Goal: Task Accomplishment & Management: Complete application form

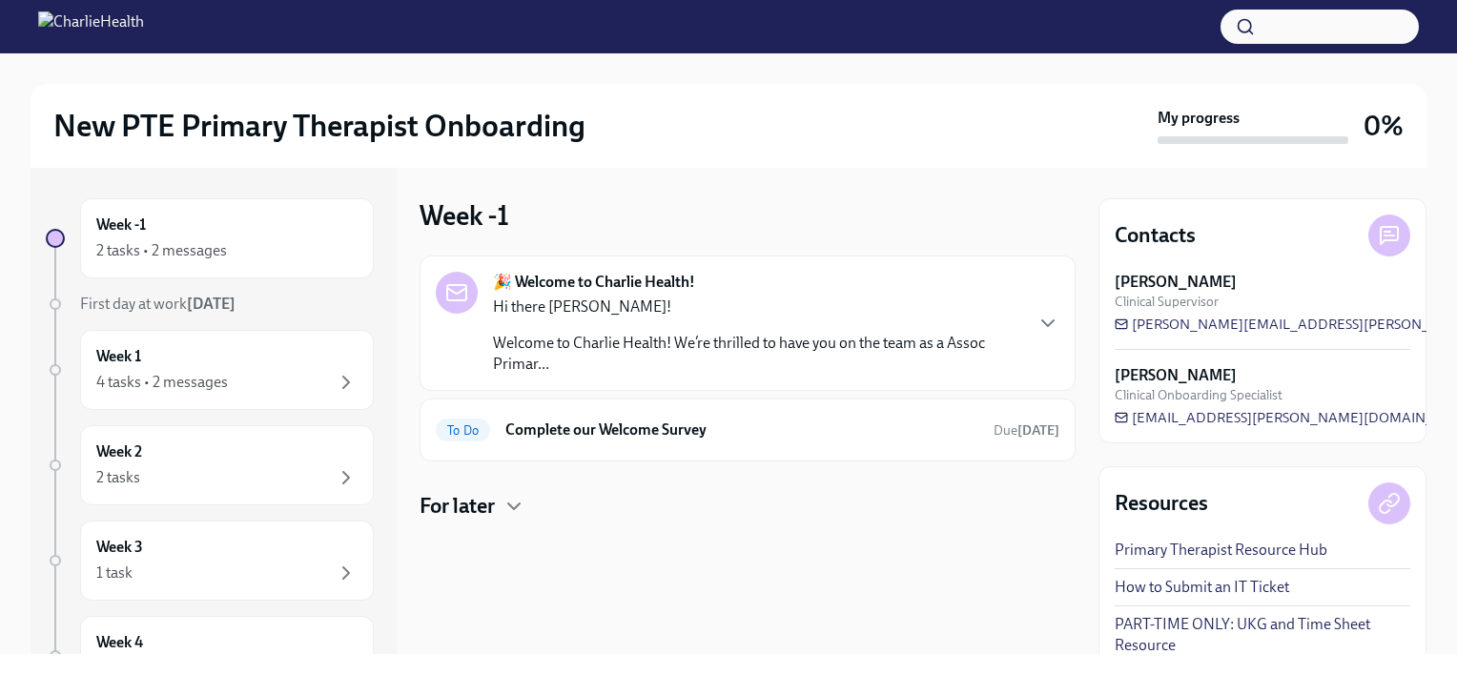
click at [847, 297] on p "Hi there [PERSON_NAME]!" at bounding box center [757, 307] width 528 height 21
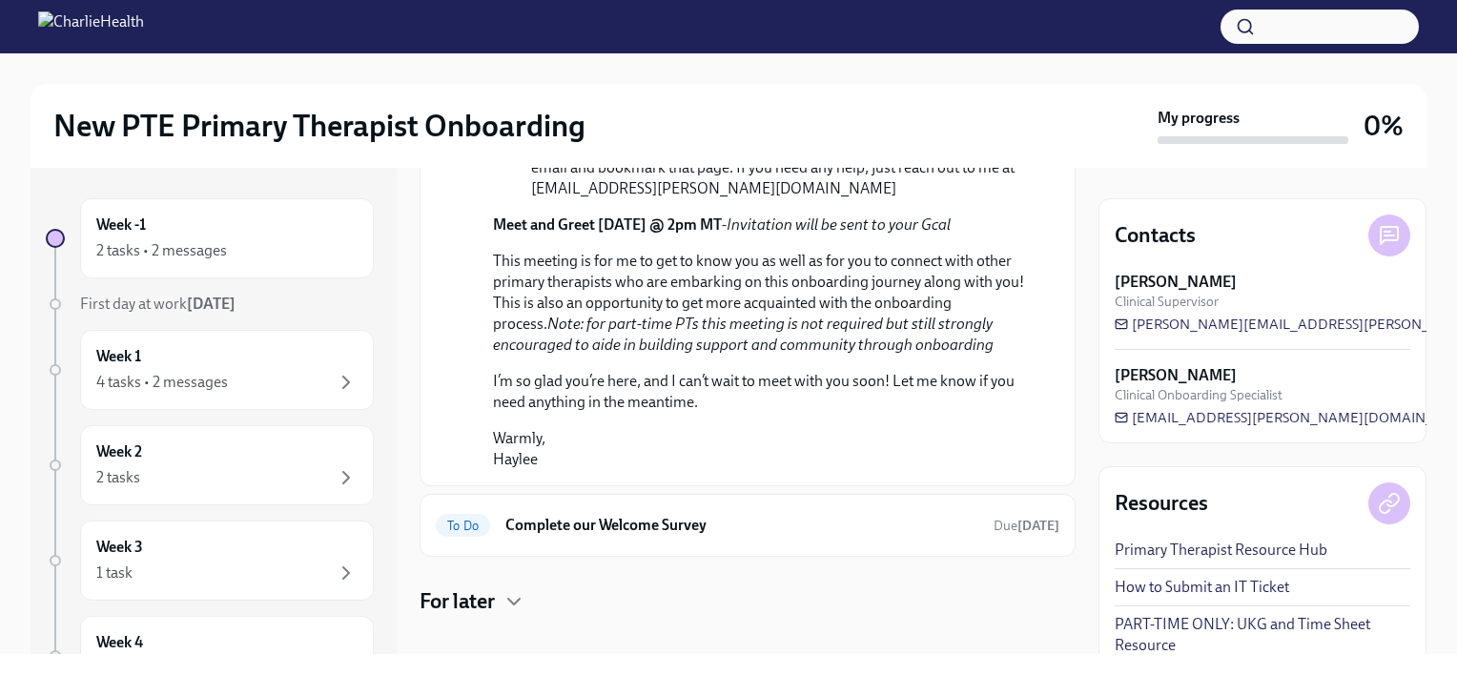
scroll to position [980, 0]
click at [695, 516] on h6 "Complete our Welcome Survey" at bounding box center [741, 526] width 473 height 21
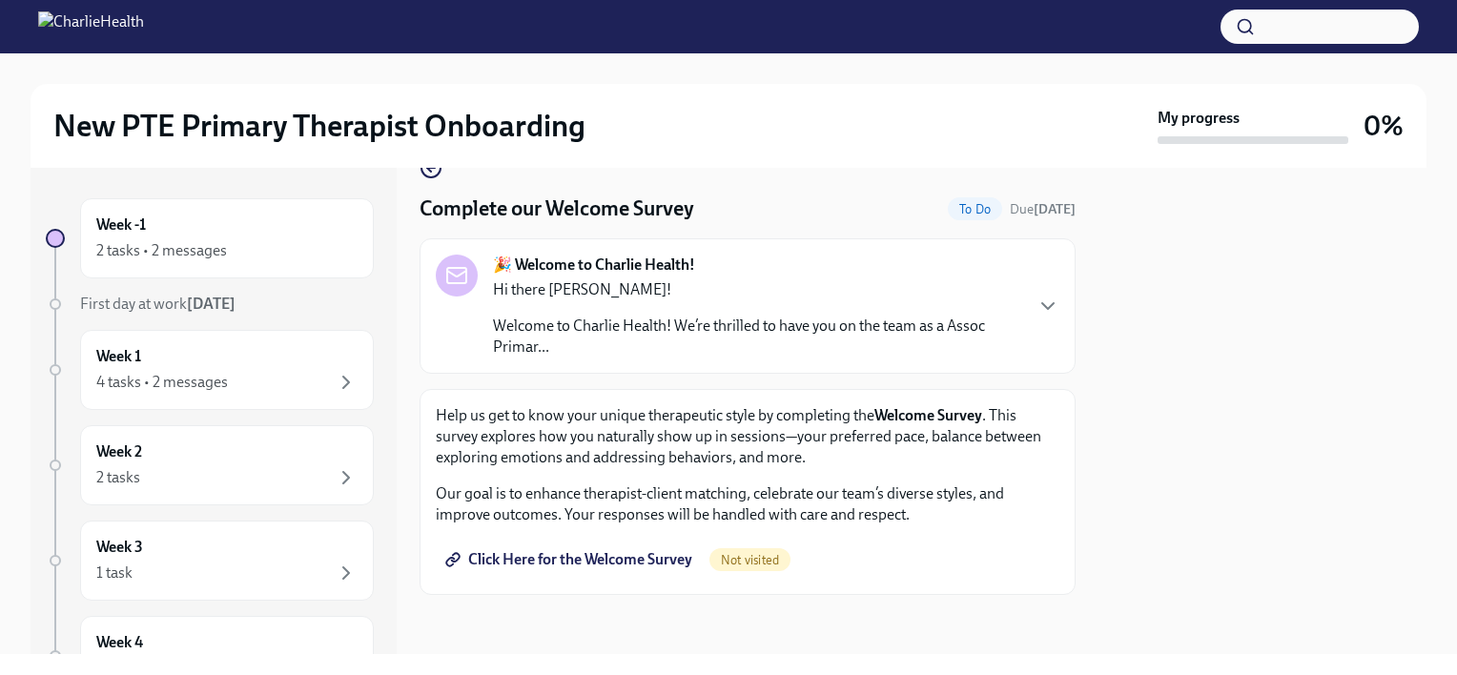
scroll to position [42, 0]
click at [570, 561] on span "Click Here for the Welcome Survey" at bounding box center [570, 559] width 243 height 19
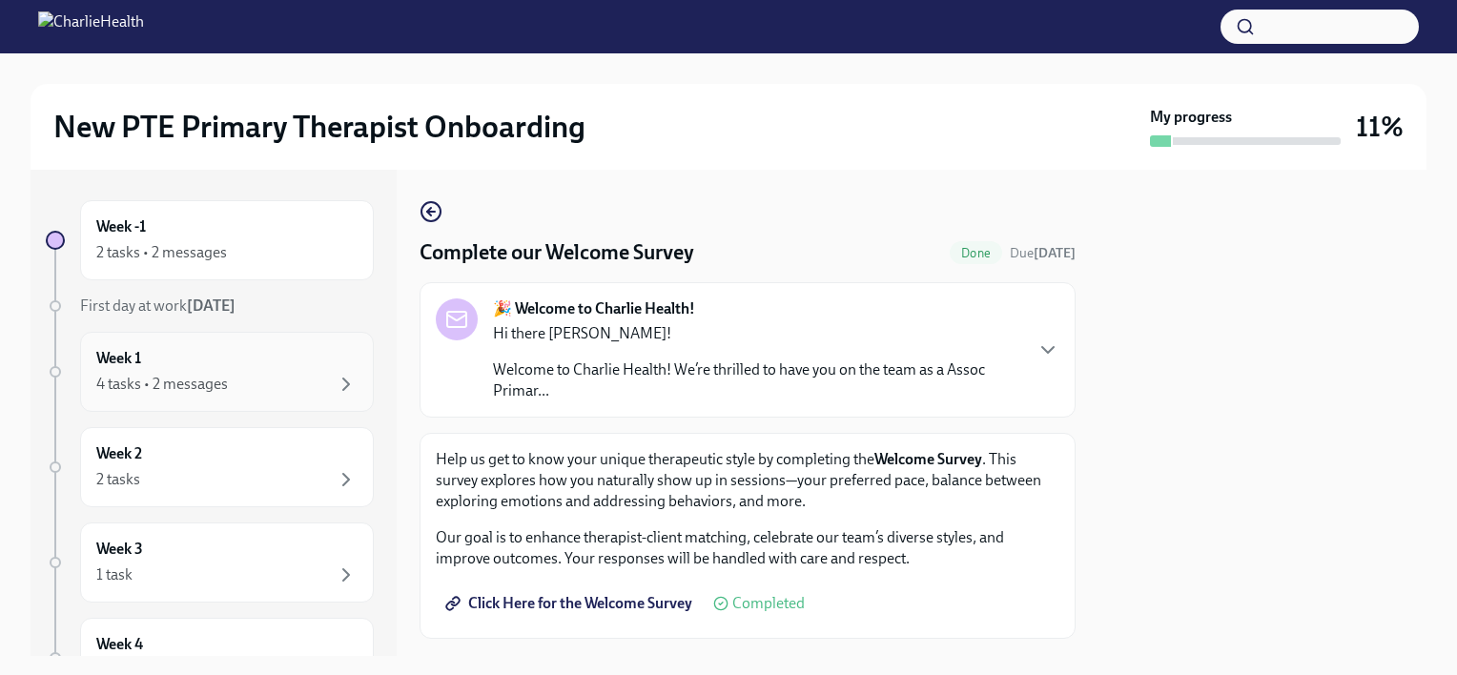
click at [317, 385] on div "4 tasks • 2 messages" at bounding box center [226, 384] width 261 height 23
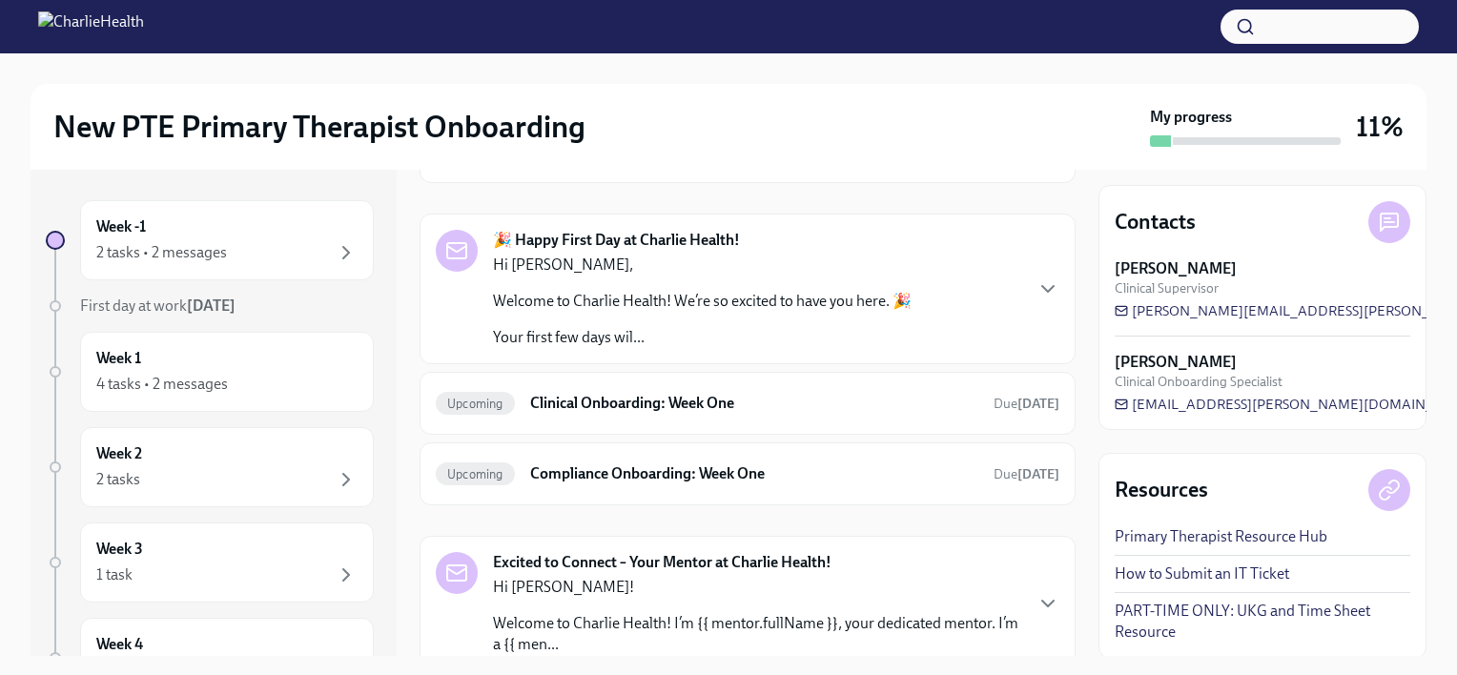
scroll to position [137, 0]
click at [1036, 289] on icon "button" at bounding box center [1047, 288] width 23 height 23
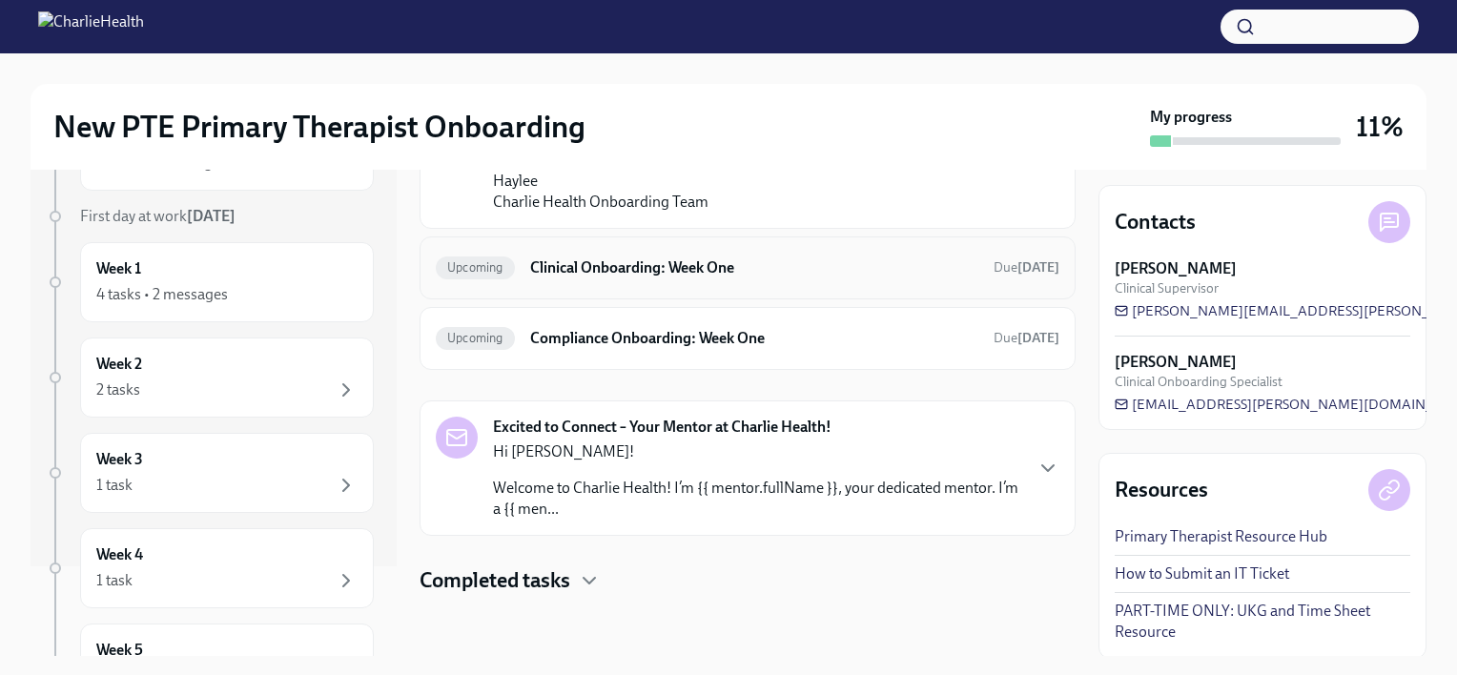
scroll to position [1723, 0]
click at [1018, 458] on div "Excited to Connect – Your Mentor at Charlie Health! Hi [PERSON_NAME]! Welcome t…" at bounding box center [748, 468] width 624 height 103
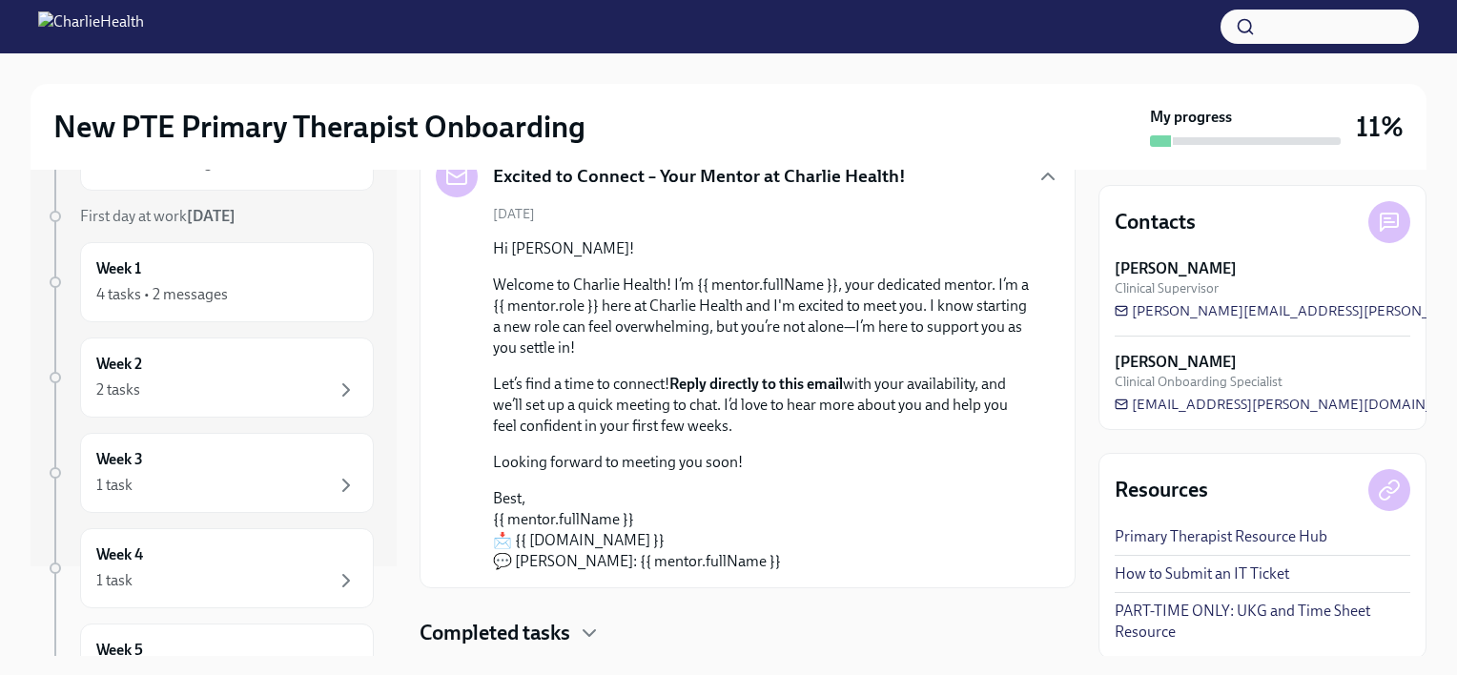
scroll to position [1786, 0]
click at [1036, 190] on icon "button" at bounding box center [1047, 178] width 23 height 23
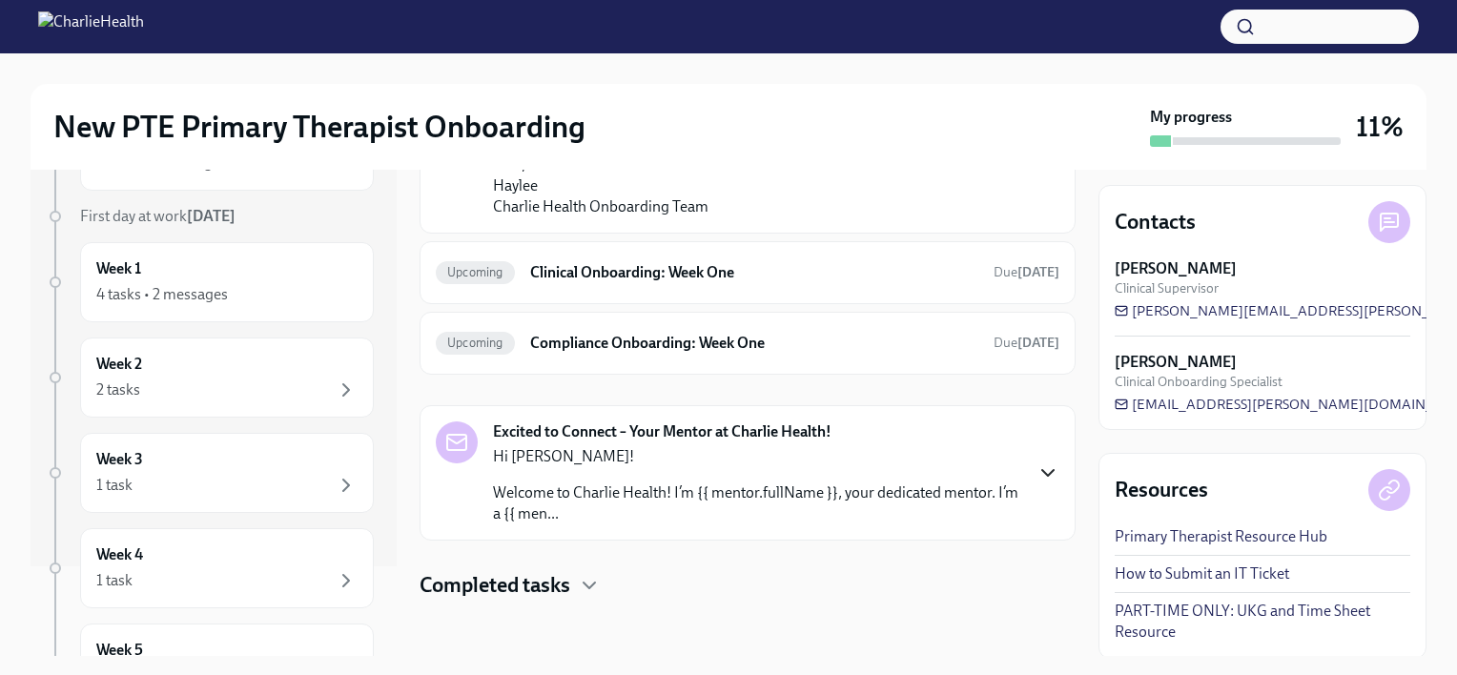
scroll to position [1521, 0]
click at [233, 397] on div "2 tasks" at bounding box center [226, 390] width 261 height 23
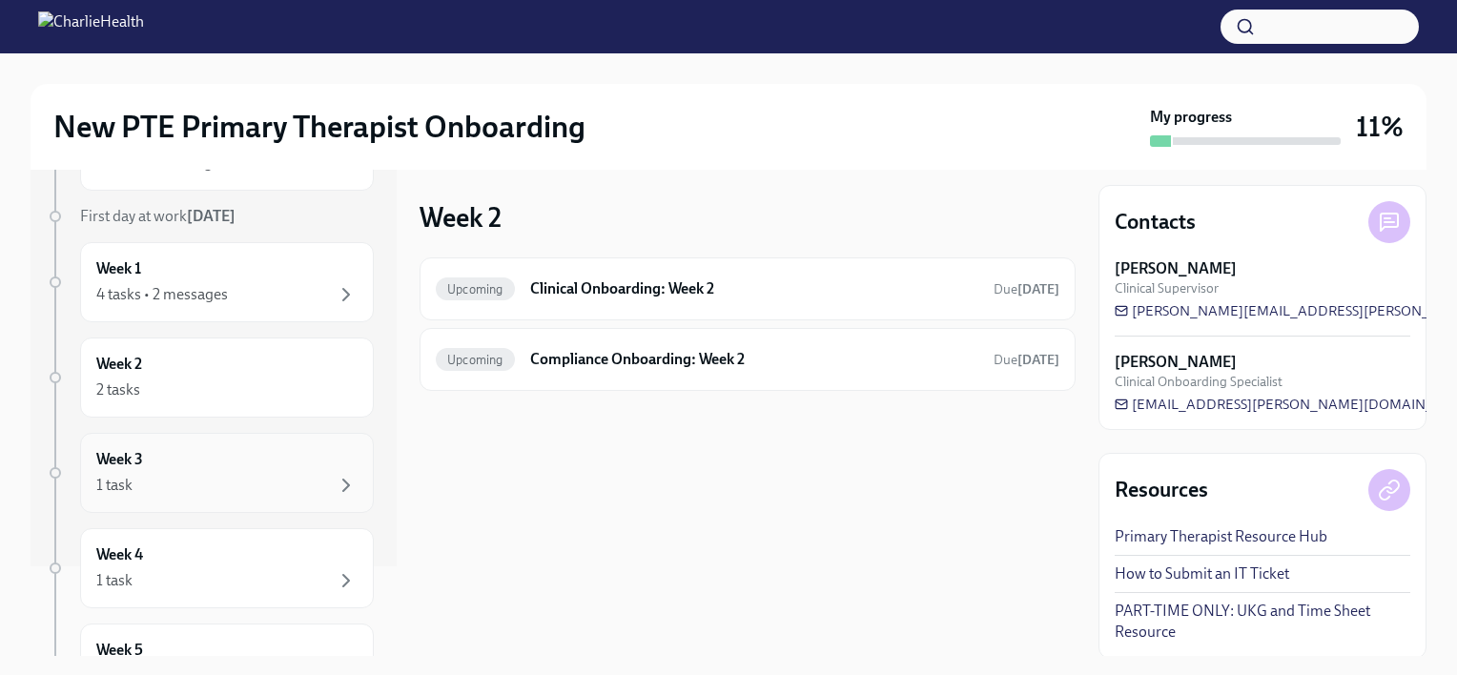
click at [167, 482] on div "1 task" at bounding box center [226, 485] width 261 height 23
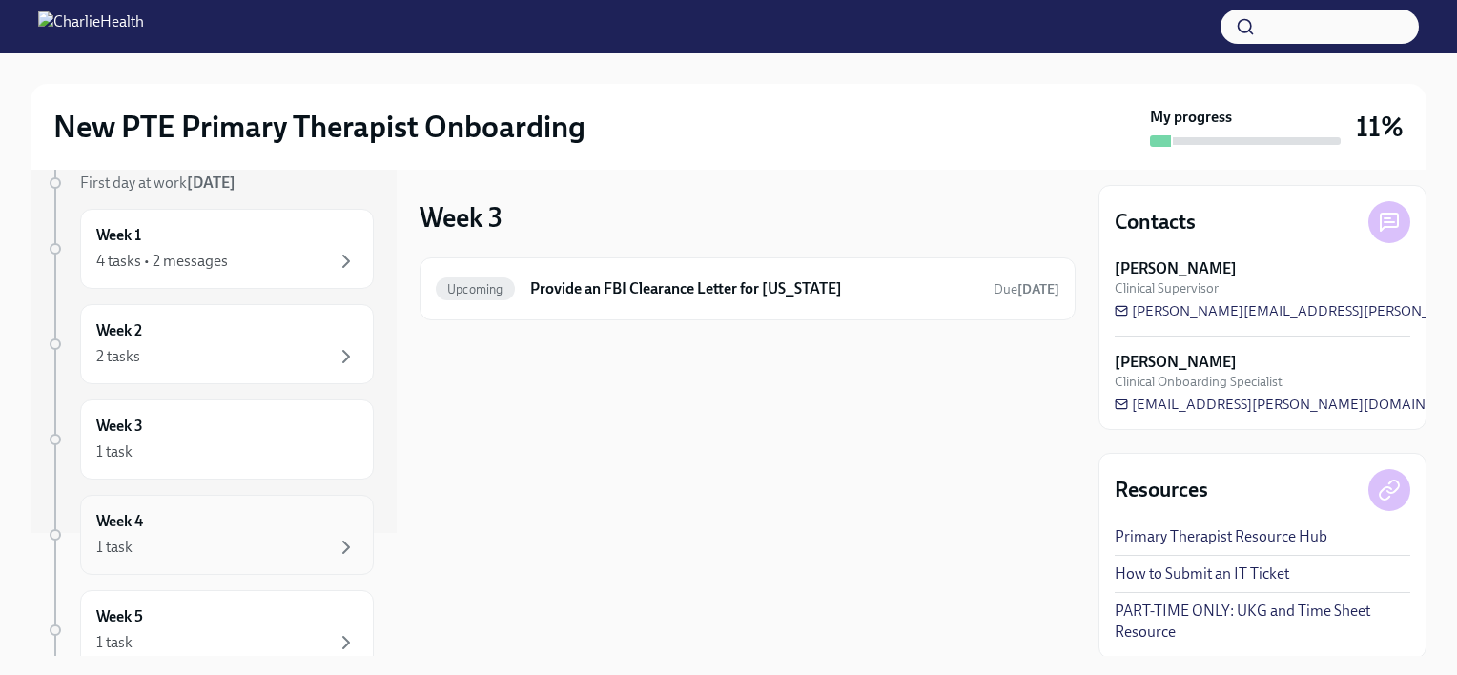
click at [169, 513] on div "Week 4 1 task" at bounding box center [226, 535] width 261 height 48
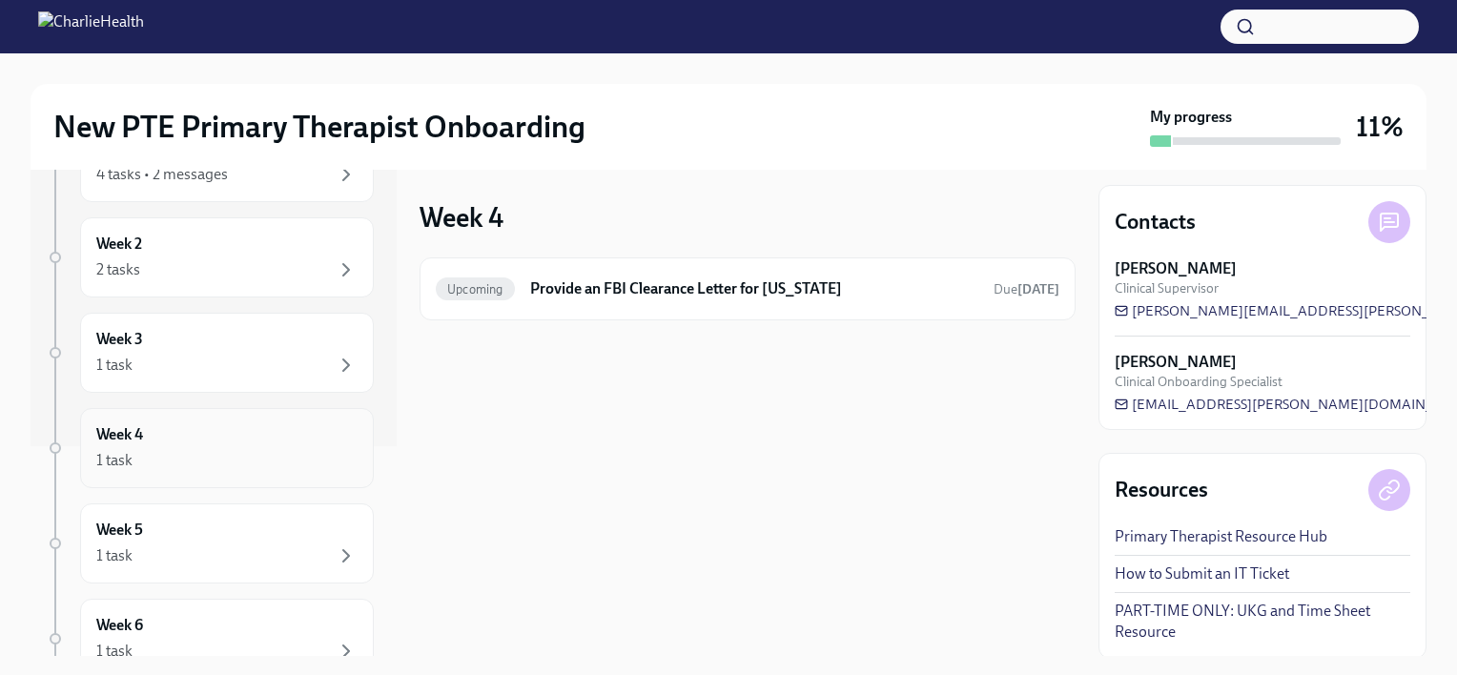
scroll to position [211, 0]
click at [217, 505] on div "Week 5 1 task" at bounding box center [227, 542] width 294 height 80
click at [210, 540] on div "1 task" at bounding box center [226, 551] width 261 height 23
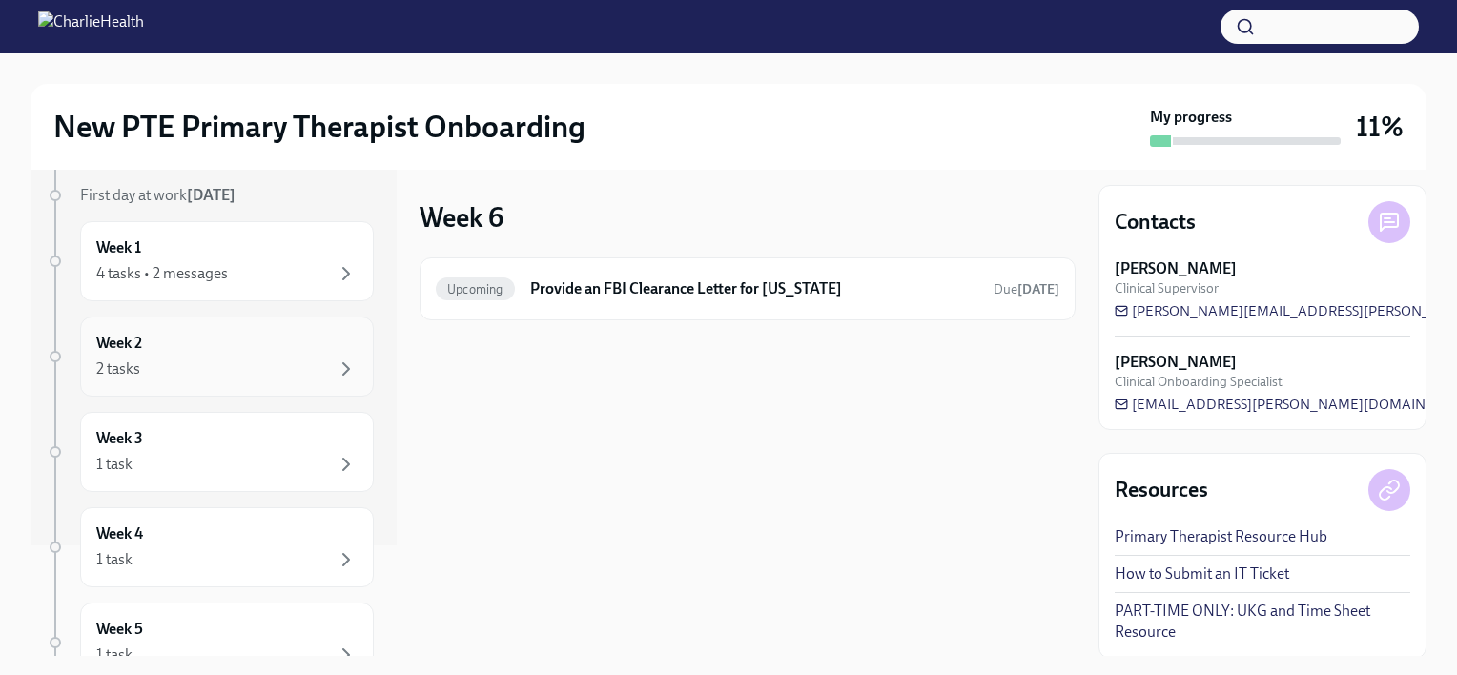
click at [225, 347] on div "Week 2 2 tasks" at bounding box center [226, 357] width 261 height 48
click at [257, 238] on div "Week 1 4 tasks • 2 messages" at bounding box center [226, 261] width 261 height 48
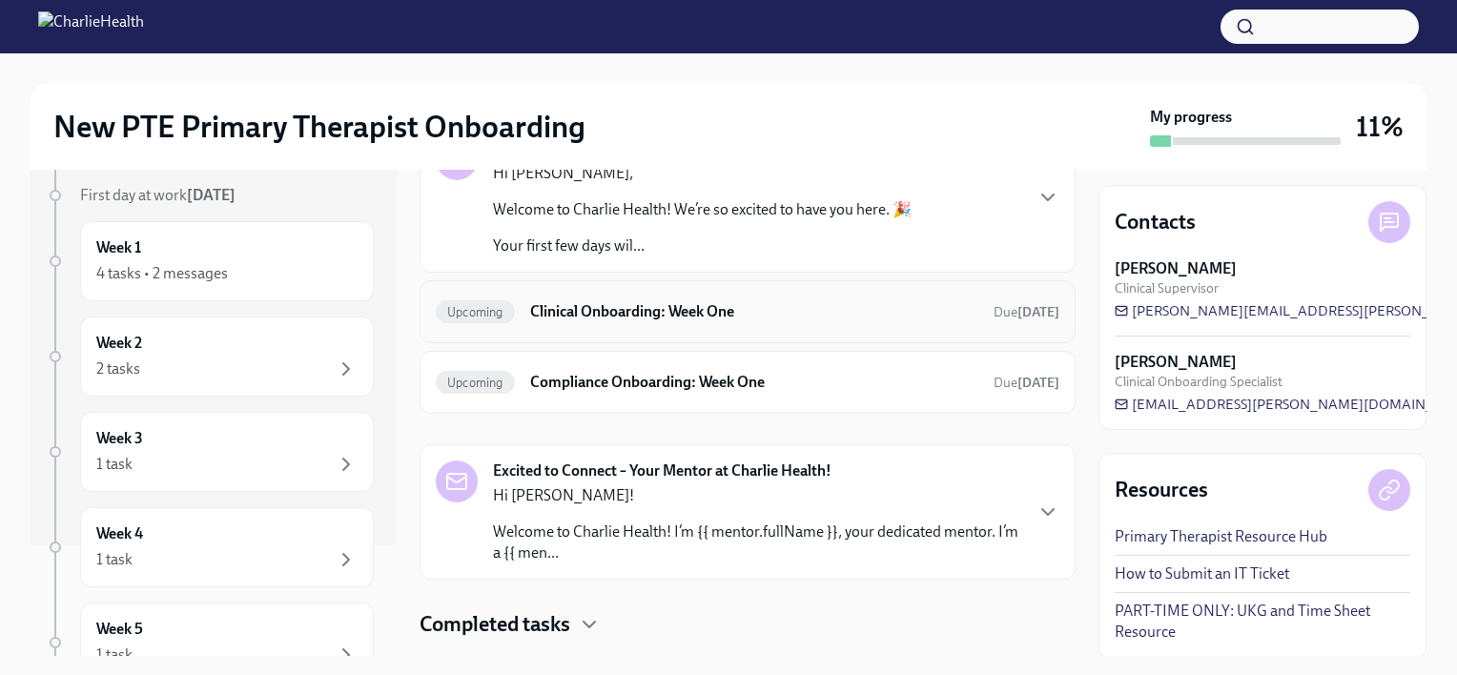
scroll to position [228, 0]
click at [634, 316] on h6 "Clinical Onboarding: Week One" at bounding box center [754, 312] width 448 height 21
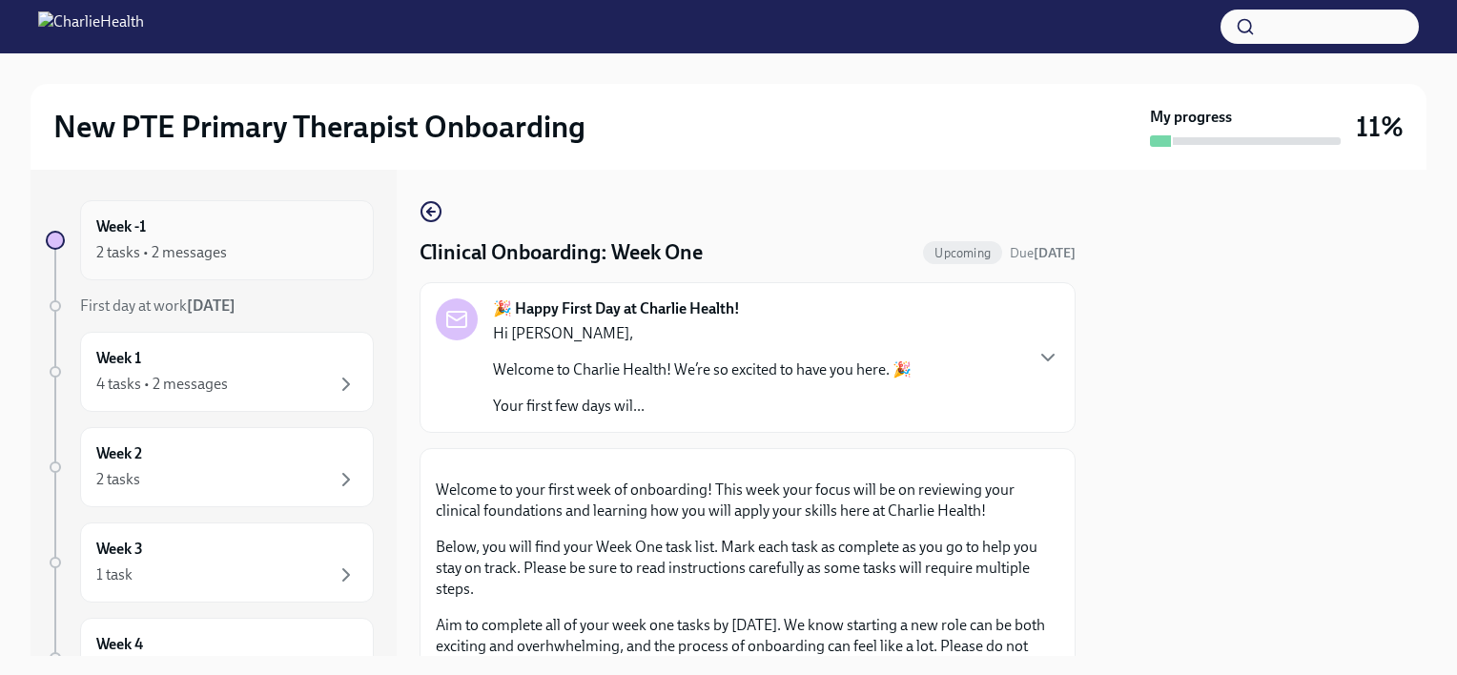
click at [198, 250] on div "2 tasks • 2 messages" at bounding box center [161, 252] width 131 height 21
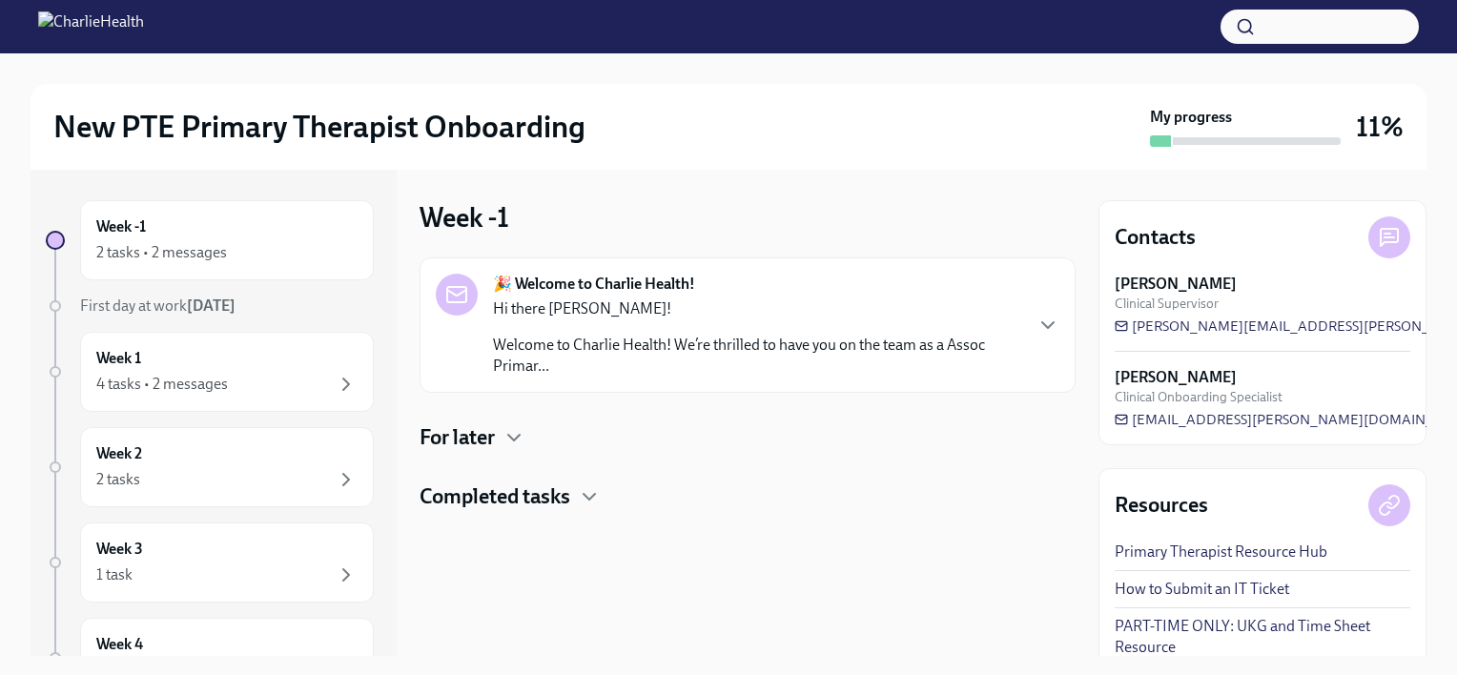
click at [484, 444] on h4 "For later" at bounding box center [457, 437] width 75 height 29
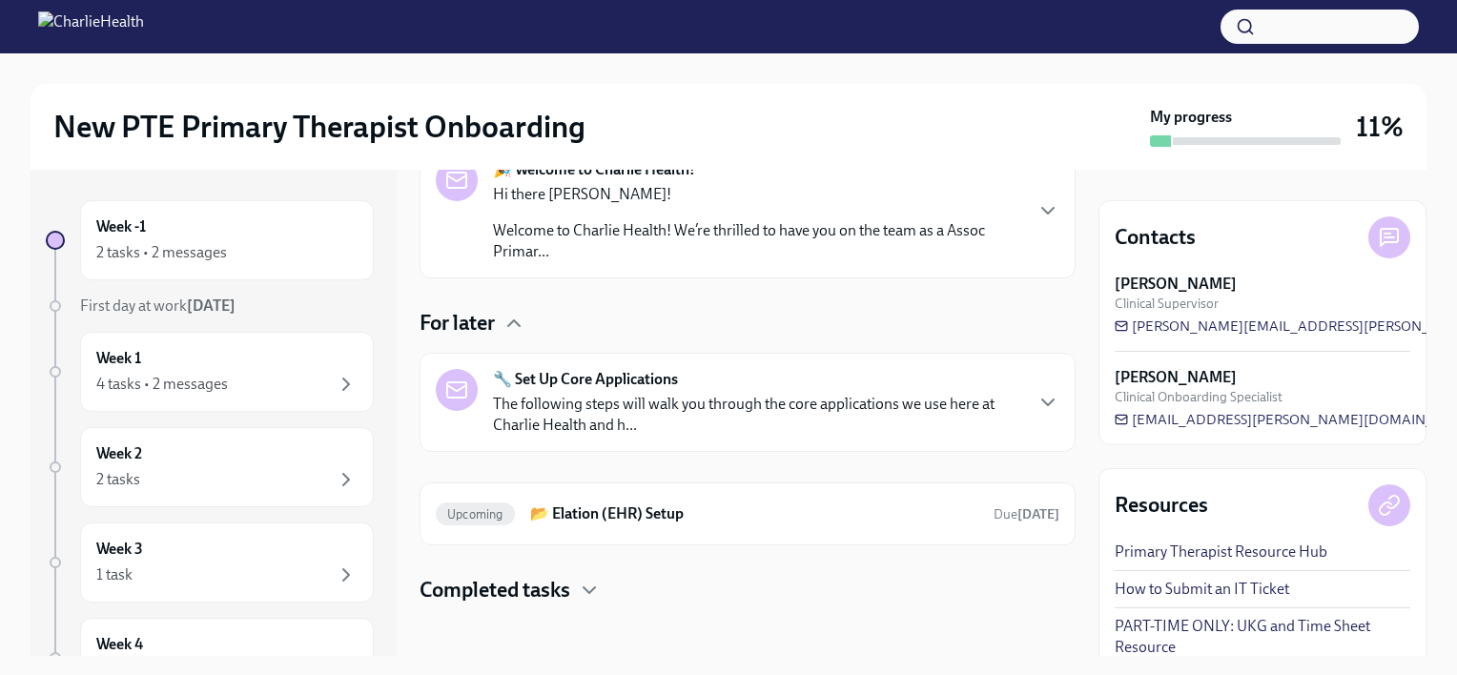
scroll to position [122, 0]
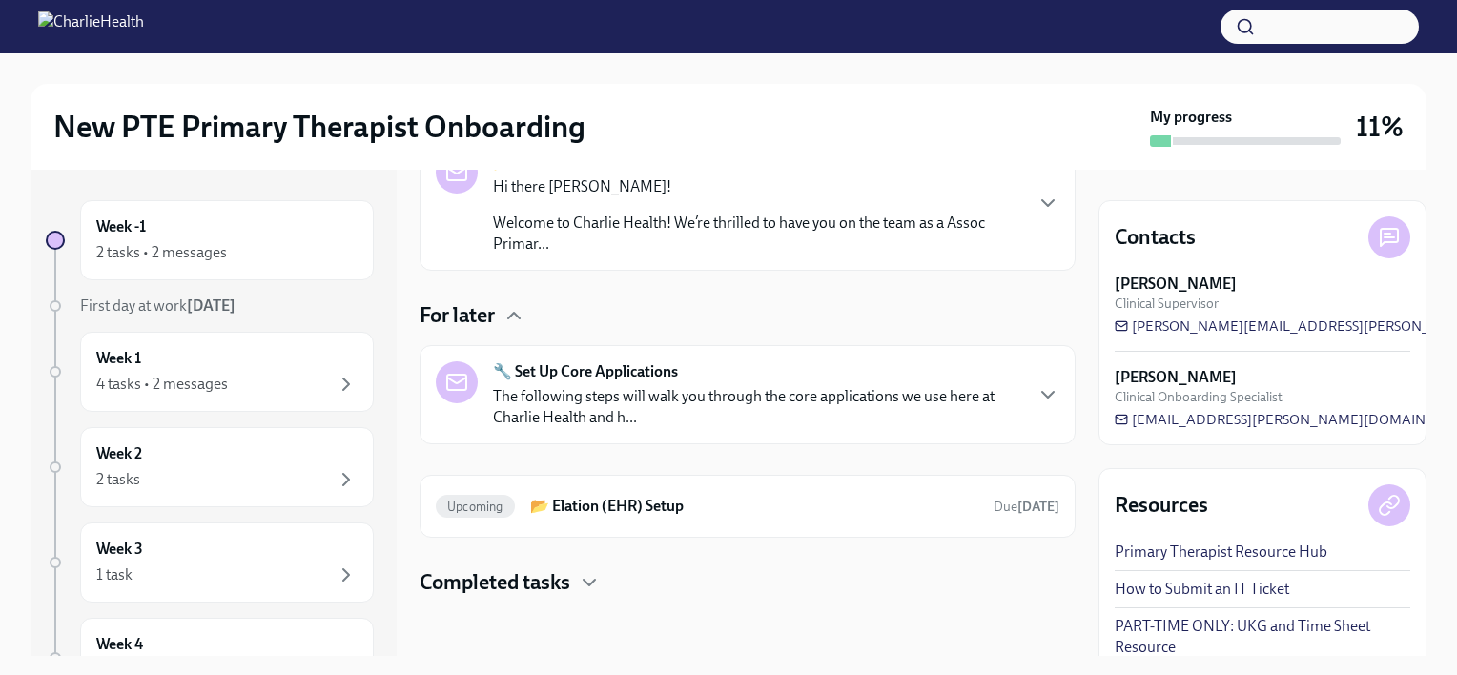
click at [485, 321] on h4 "For later" at bounding box center [457, 315] width 75 height 29
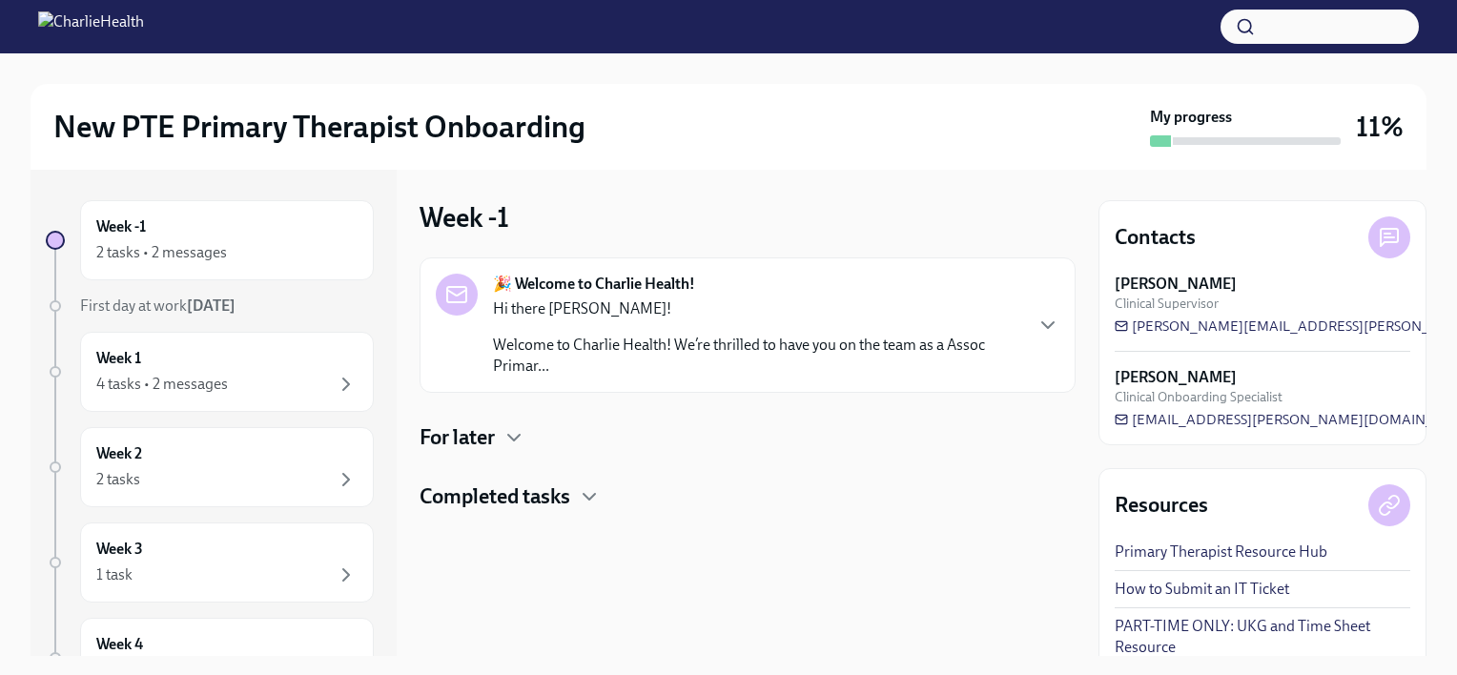
scroll to position [0, 0]
click at [538, 501] on h4 "Completed tasks" at bounding box center [495, 496] width 151 height 29
click at [534, 561] on h6 "Complete our Welcome Survey" at bounding box center [720, 557] width 435 height 21
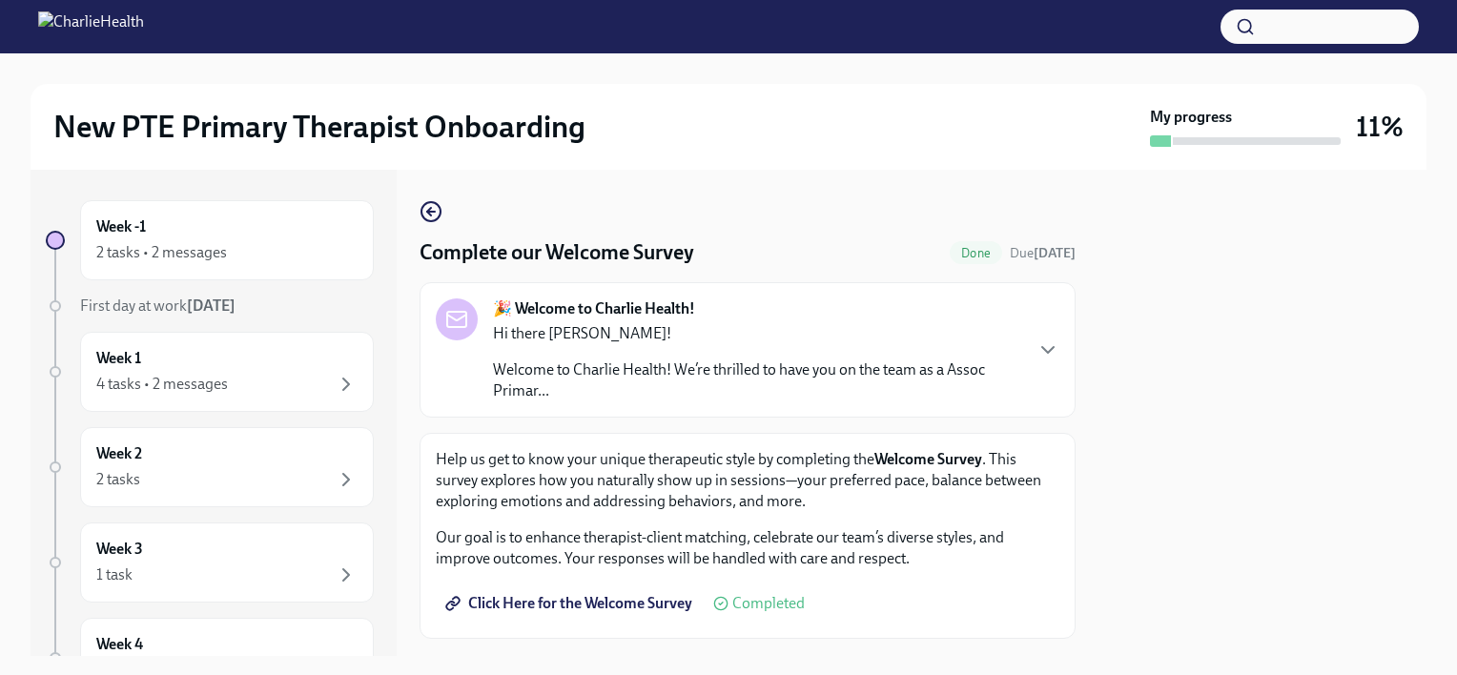
scroll to position [42, 0]
